Goal: Task Accomplishment & Management: Manage account settings

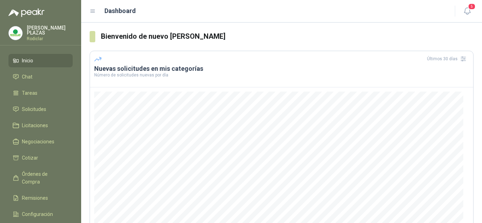
click at [32, 115] on ul "Inicio Chat Tareas Solicitudes Licitaciones Negociaciones Cotizar Órdenes de Co…" at bounding box center [40, 147] width 81 height 186
click at [32, 107] on span "Solicitudes" at bounding box center [34, 110] width 24 height 8
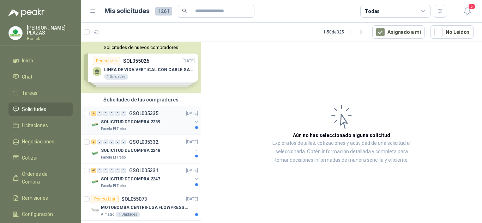
click at [146, 111] on p "GSOL005335" at bounding box center [143, 113] width 29 height 5
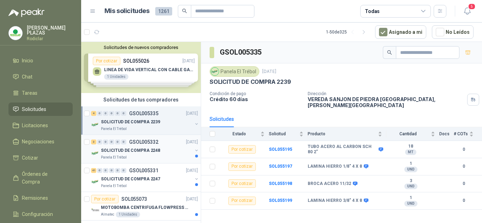
click at [127, 152] on p "SOLICITUD DE COMPRA 2248" at bounding box center [130, 151] width 59 height 7
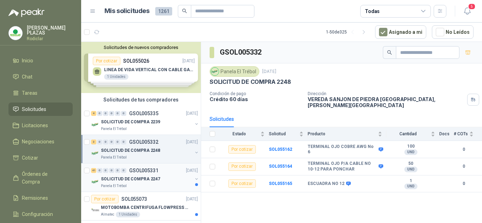
click at [134, 169] on p "GSOL005331" at bounding box center [143, 170] width 29 height 5
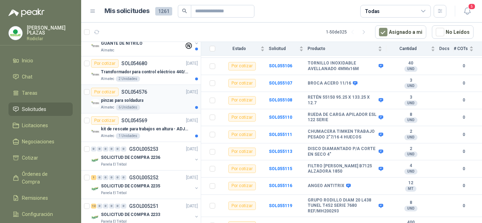
scroll to position [318, 0]
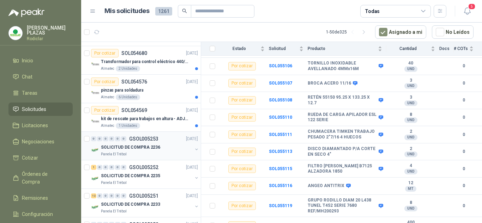
click at [146, 138] on p "GSOL005253" at bounding box center [143, 139] width 29 height 5
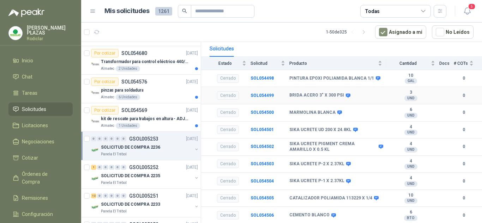
scroll to position [82, 0]
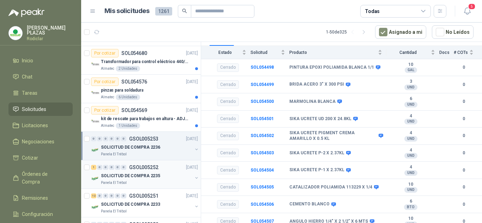
click at [135, 169] on p "GSOL005252" at bounding box center [143, 167] width 29 height 5
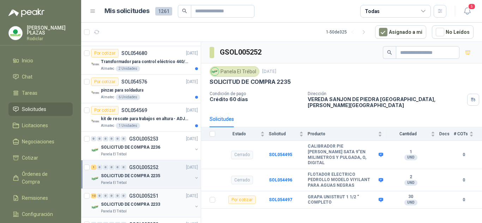
click at [144, 195] on p "GSOL005251" at bounding box center [143, 196] width 29 height 5
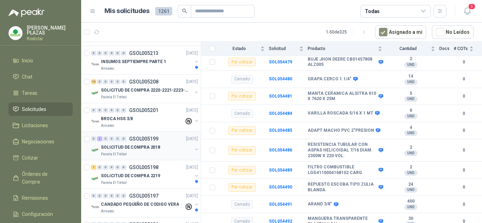
scroll to position [635, 0]
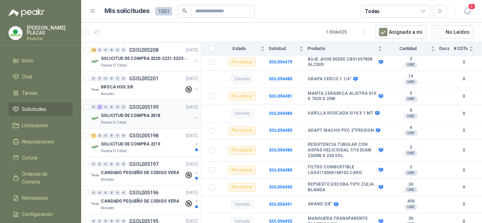
click at [141, 105] on p "GSOL005199" at bounding box center [143, 107] width 29 height 5
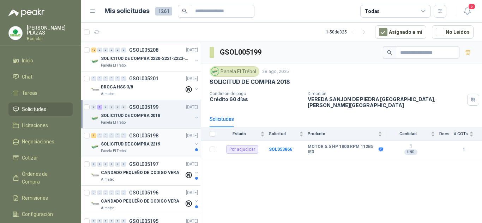
click at [137, 137] on p "GSOL005198" at bounding box center [143, 135] width 29 height 5
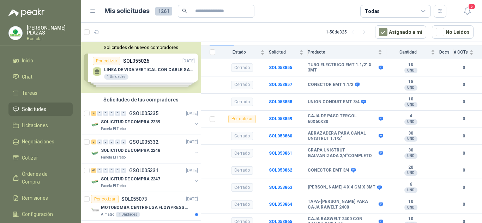
click at [133, 63] on div "Solicitudes de nuevos compradores Por cotizar SOL055026 [DATE] LINEA DE VIDA VE…" at bounding box center [141, 67] width 120 height 51
